Goal: Information Seeking & Learning: Learn about a topic

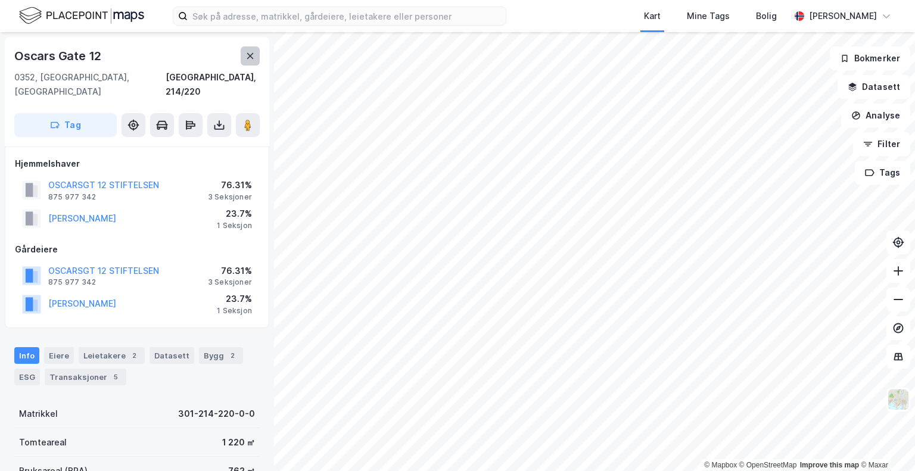
click at [245, 54] on icon at bounding box center [250, 56] width 10 height 10
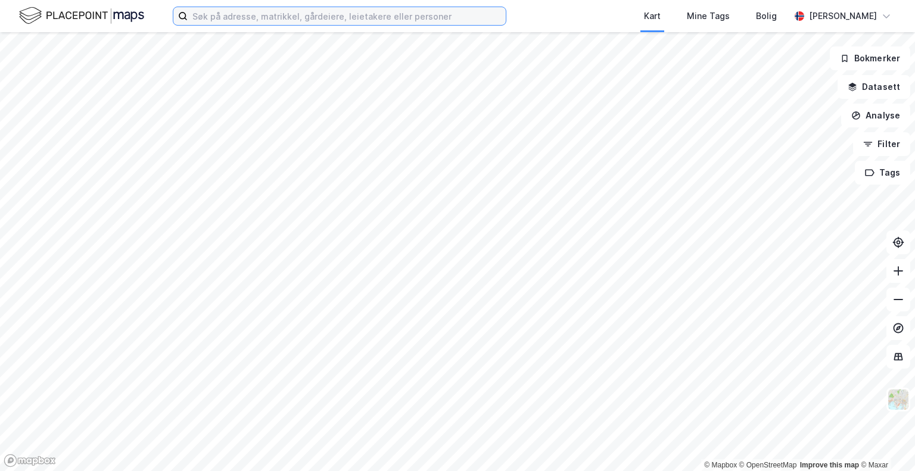
click at [248, 16] on input at bounding box center [347, 16] width 318 height 18
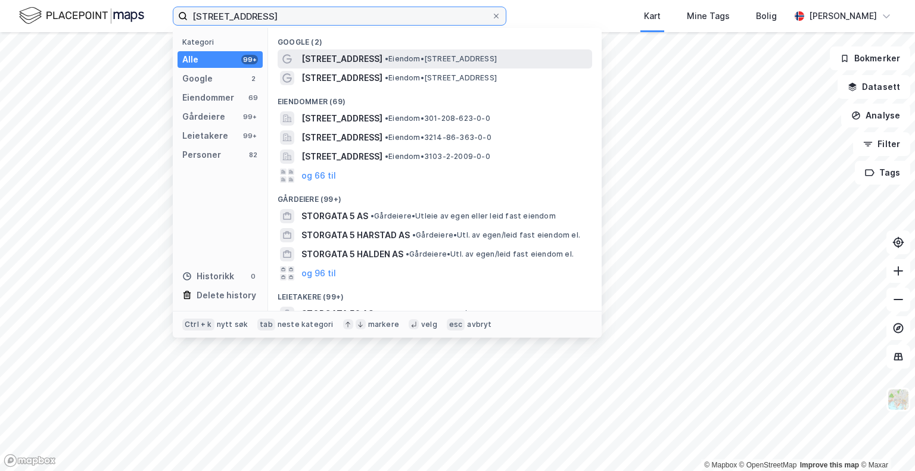
type input "[STREET_ADDRESS]"
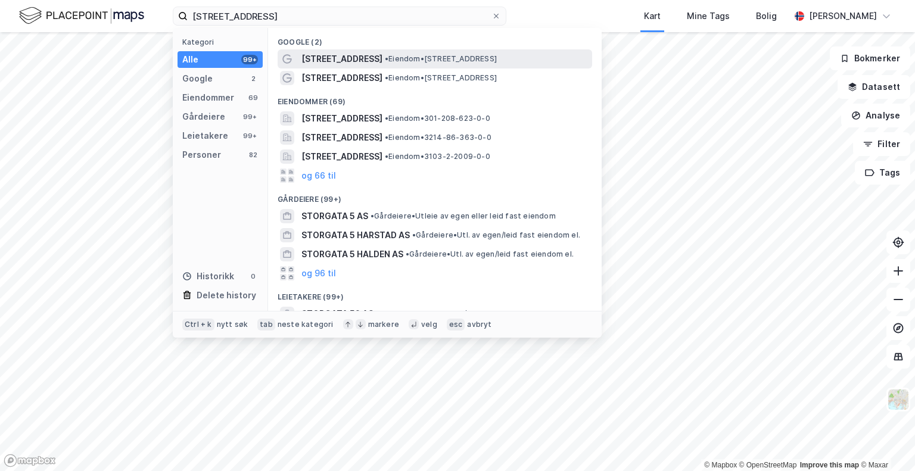
click at [385, 61] on span "• Eiendom • [STREET_ADDRESS]" at bounding box center [441, 59] width 112 height 10
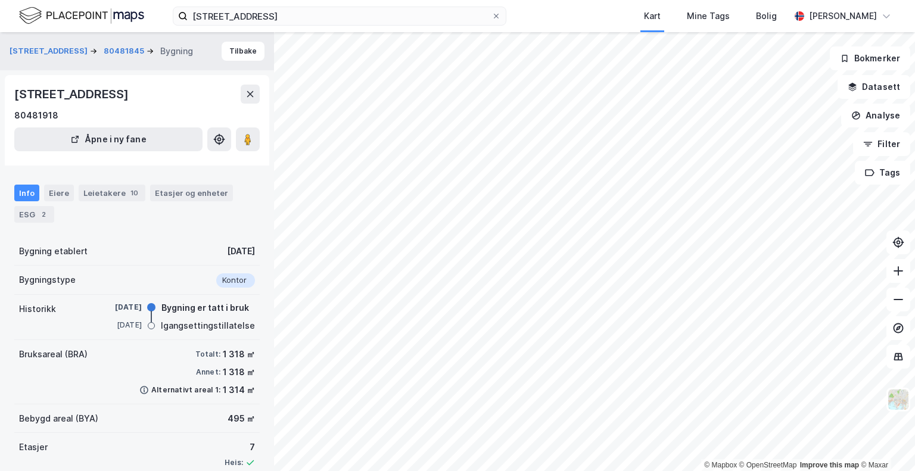
scroll to position [63, 0]
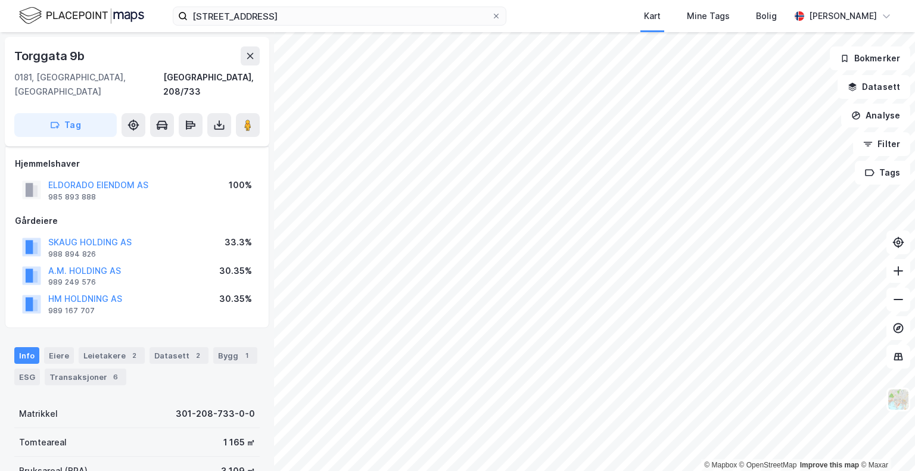
scroll to position [63, 0]
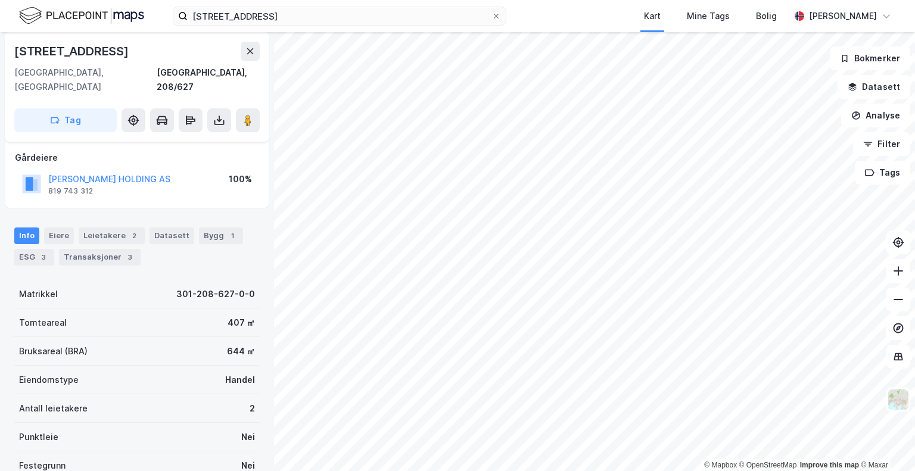
scroll to position [63, 0]
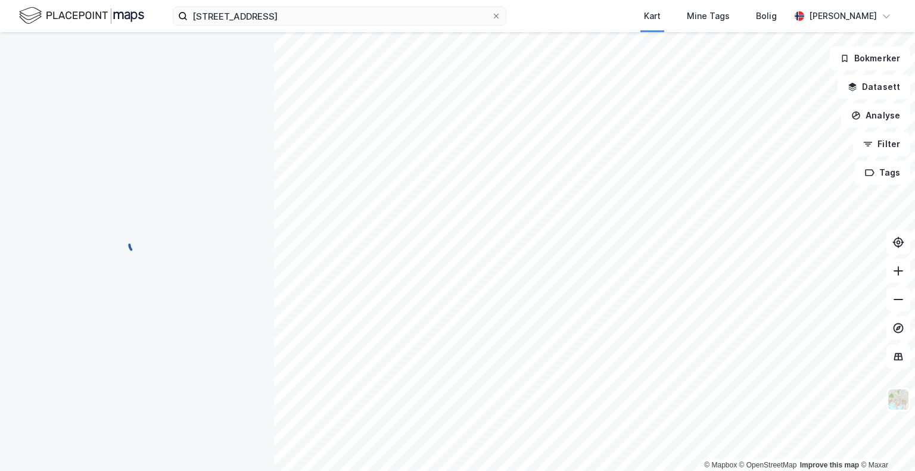
scroll to position [63, 0]
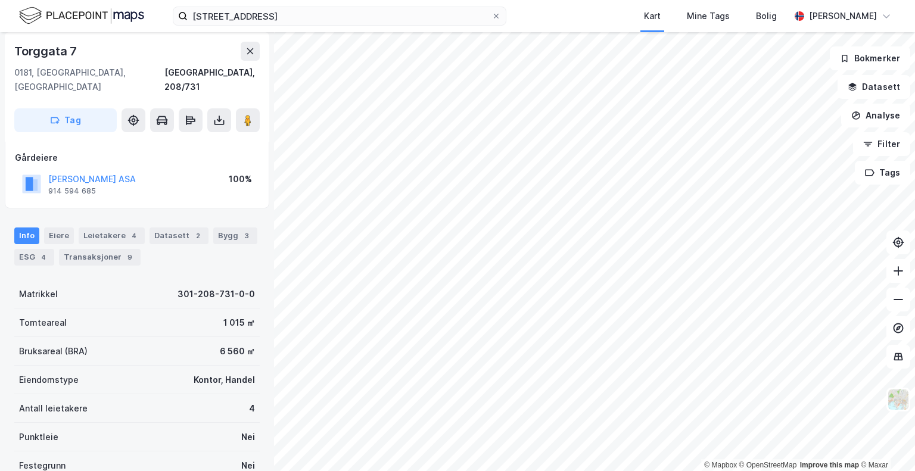
scroll to position [63, 0]
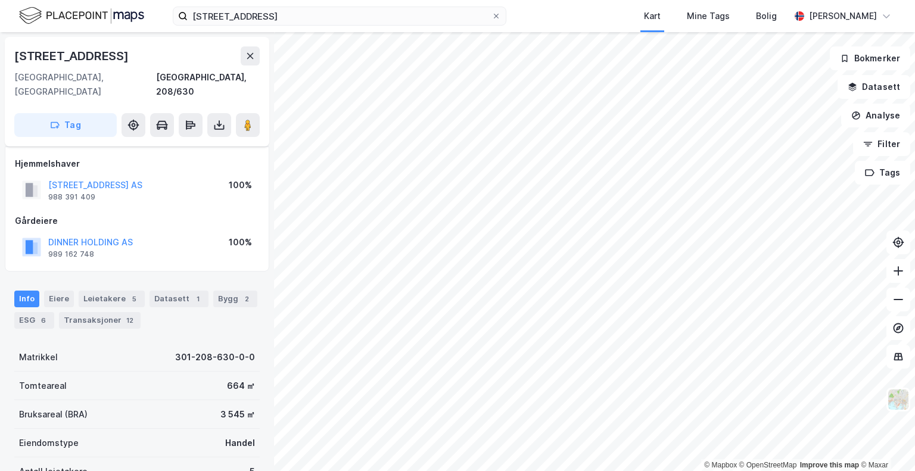
scroll to position [63, 0]
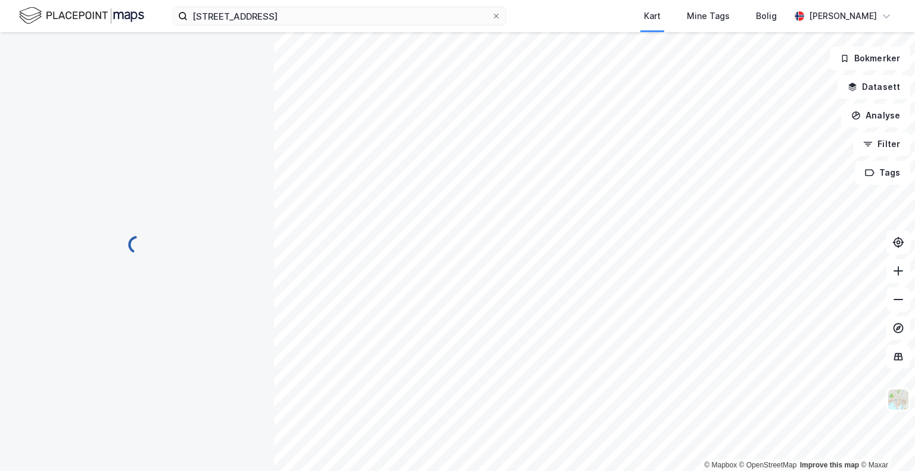
scroll to position [63, 0]
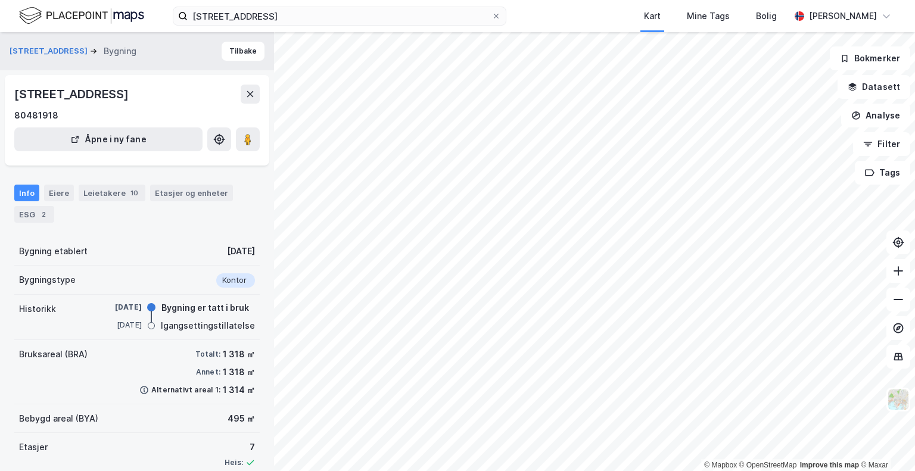
scroll to position [63, 0]
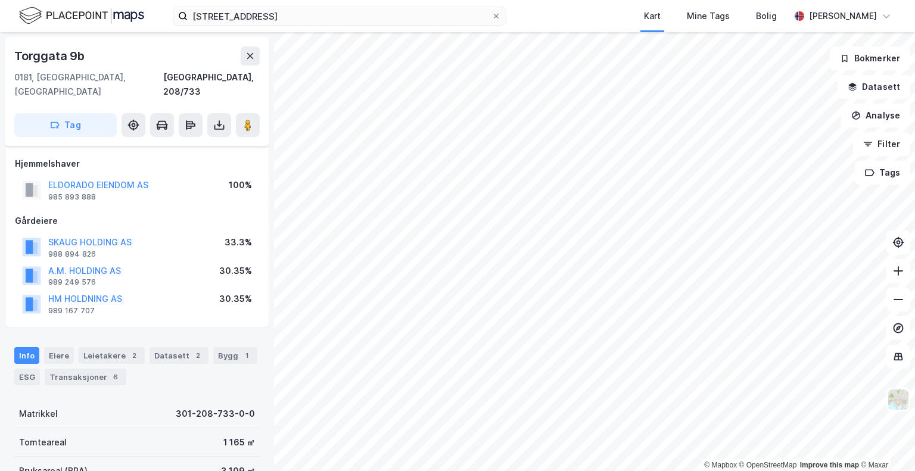
scroll to position [63, 0]
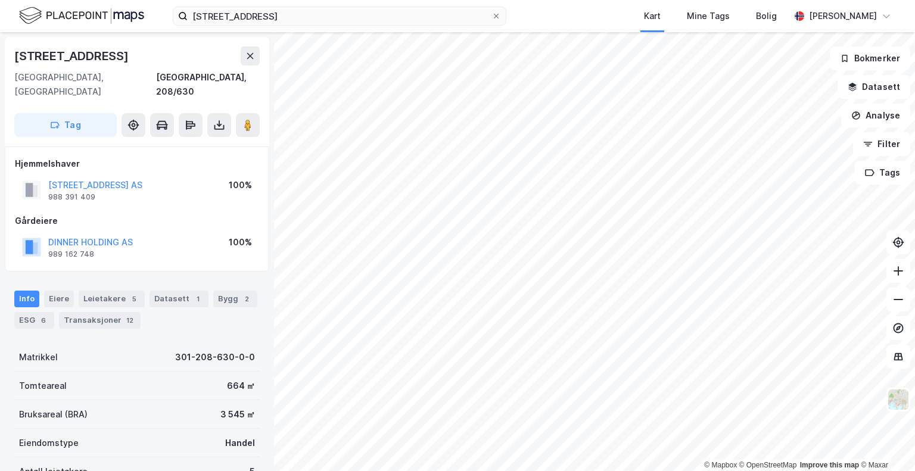
scroll to position [63, 0]
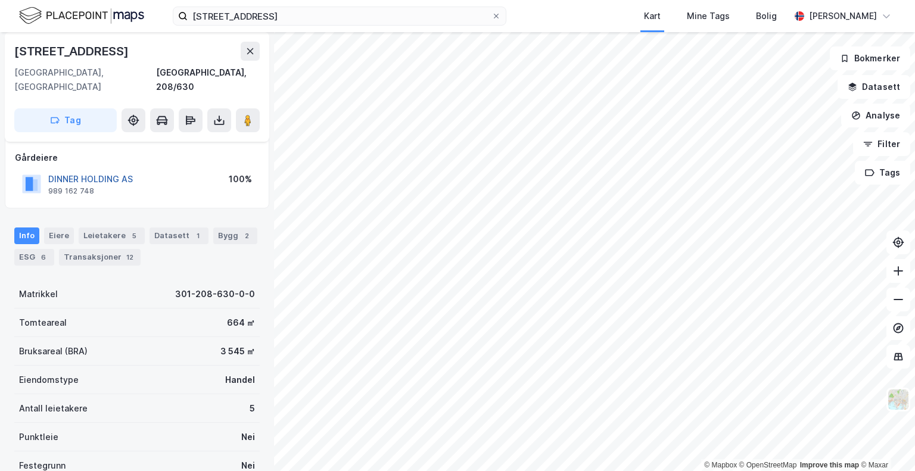
click at [0, 0] on button "DINNER HOLDING AS" at bounding box center [0, 0] width 0 height 0
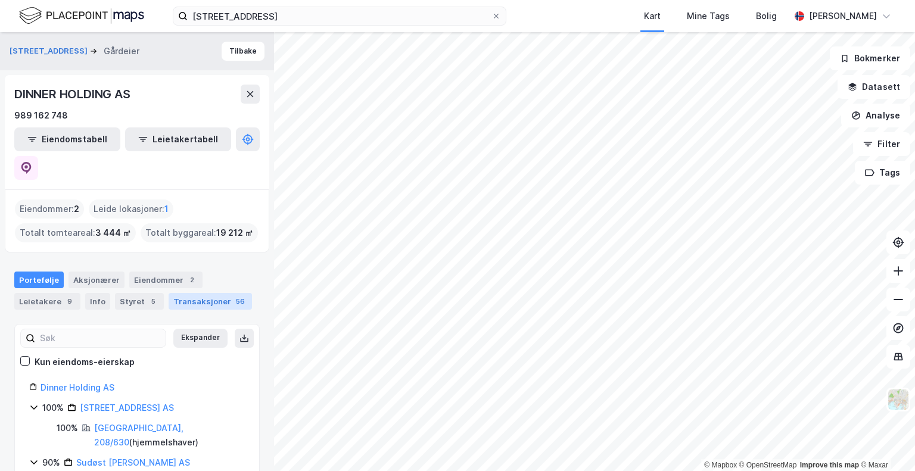
click at [206, 293] on div "Transaksjoner 56" at bounding box center [209, 301] width 83 height 17
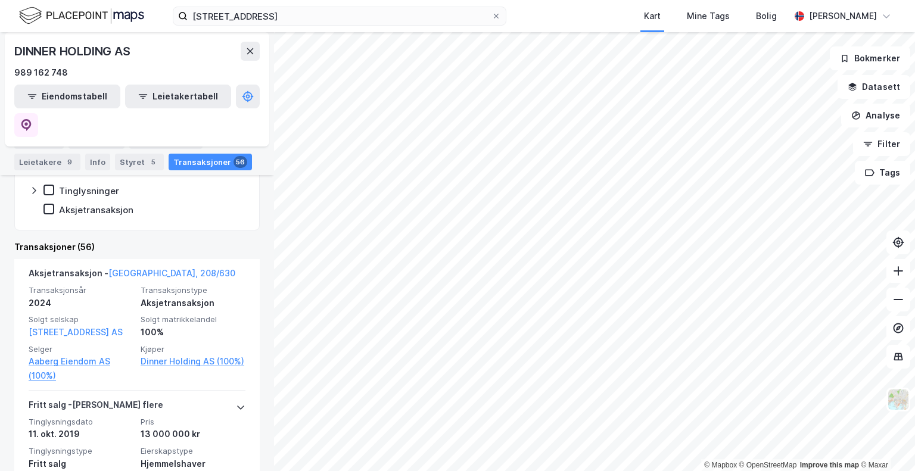
scroll to position [271, 0]
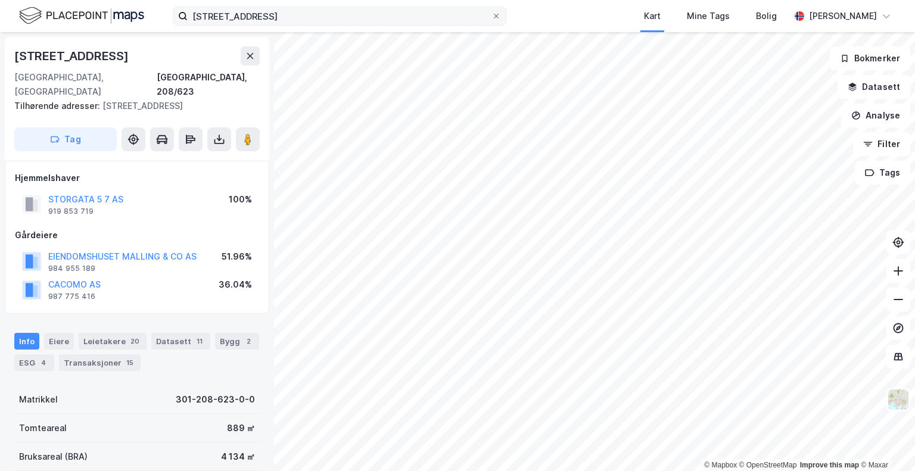
scroll to position [63, 0]
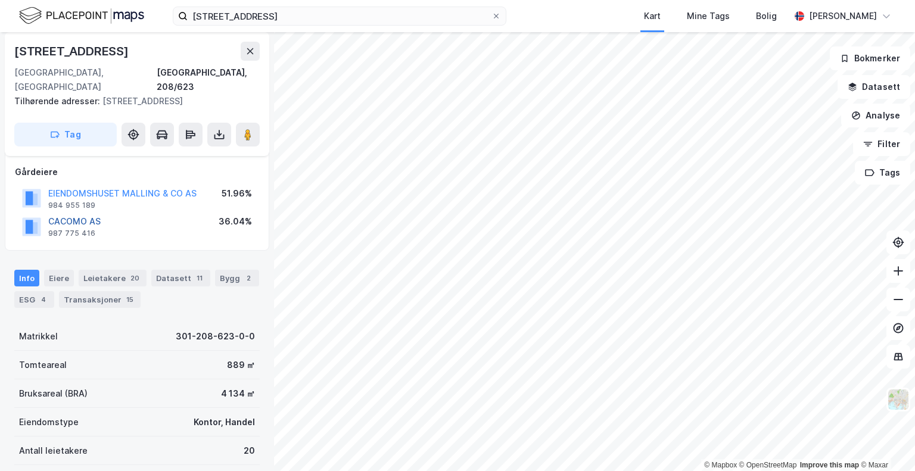
click at [0, 0] on button "CACOMO AS" at bounding box center [0, 0] width 0 height 0
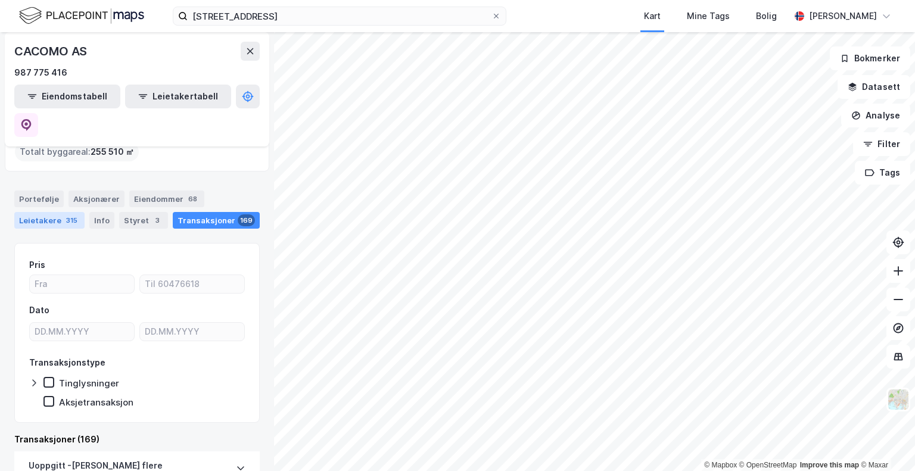
click at [58, 212] on div "Leietakere 315" at bounding box center [49, 220] width 70 height 17
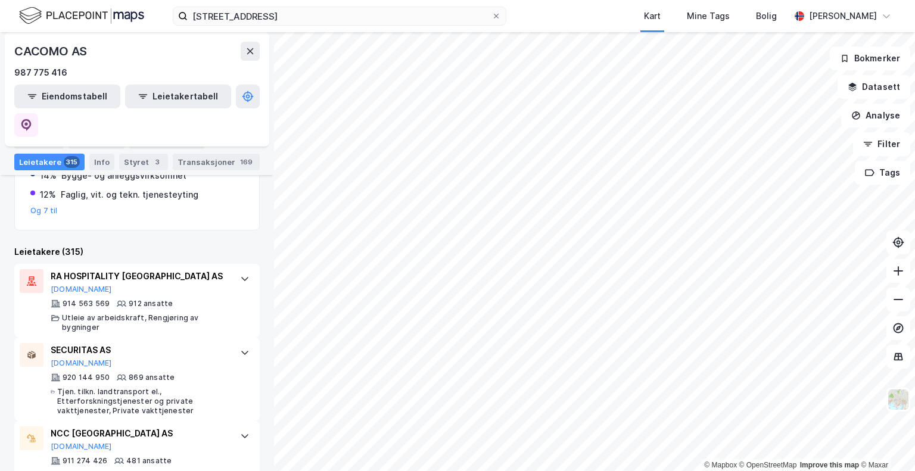
scroll to position [300, 0]
click at [60, 43] on div "CACOMO AS" at bounding box center [51, 51] width 75 height 19
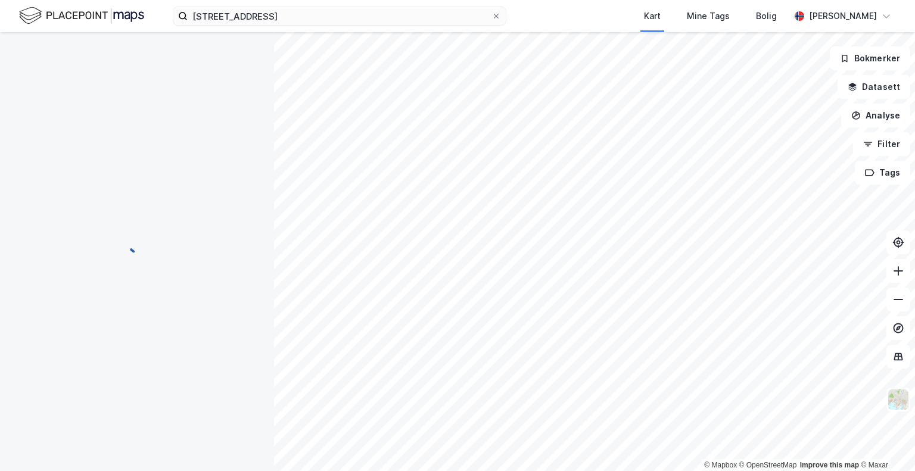
scroll to position [63, 0]
